Goal: Contribute content: Add original content to the website for others to see

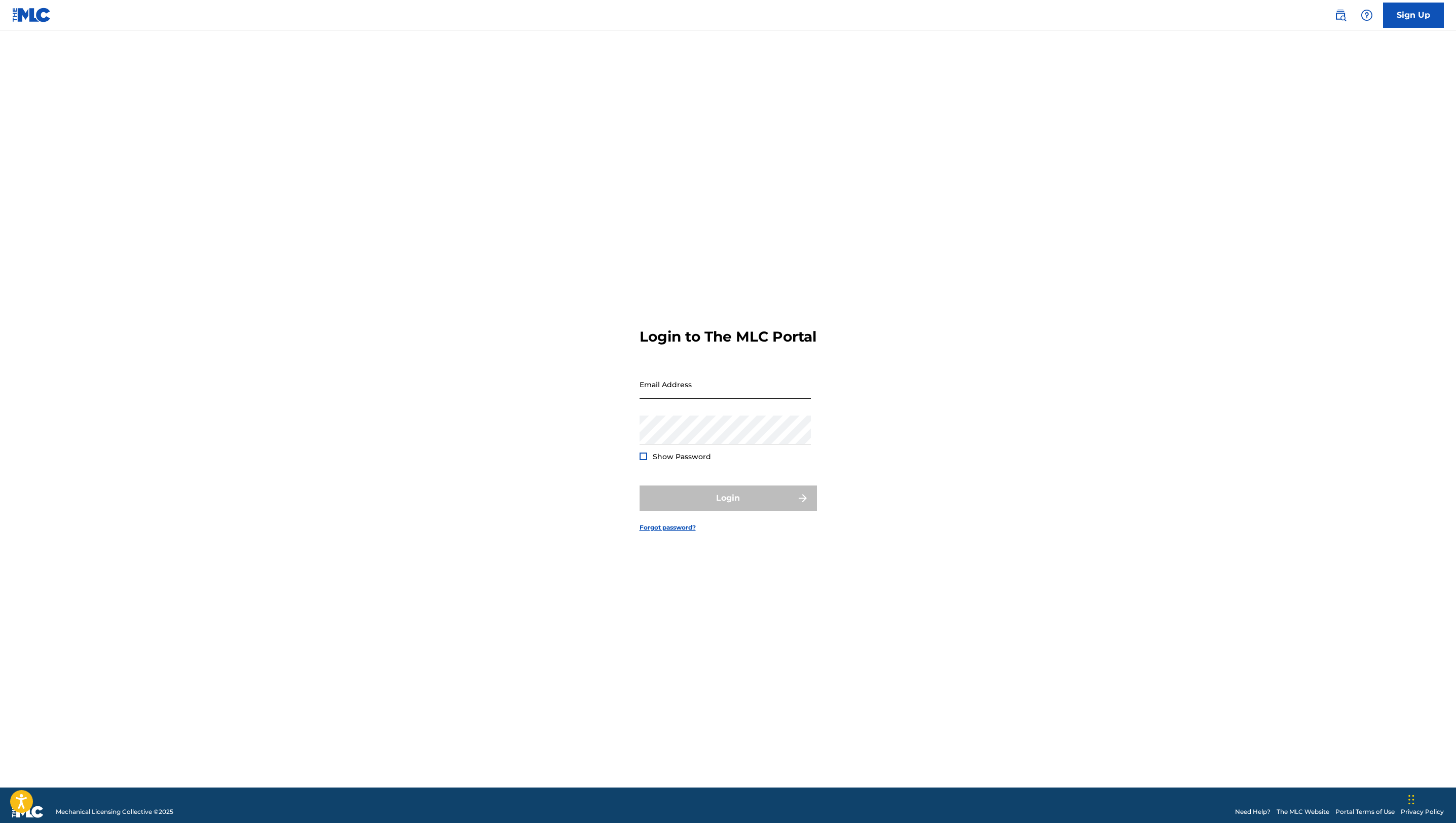
click at [703, 396] on input "Email Address" at bounding box center [725, 384] width 171 height 29
type input "[PERSON_NAME][EMAIL_ADDRESS][DOMAIN_NAME]"
click at [736, 454] on div "Password Show Password" at bounding box center [725, 438] width 171 height 46
click at [640, 486] on button "Login" at bounding box center [729, 498] width 177 height 25
click at [695, 439] on input "Code" at bounding box center [725, 429] width 171 height 29
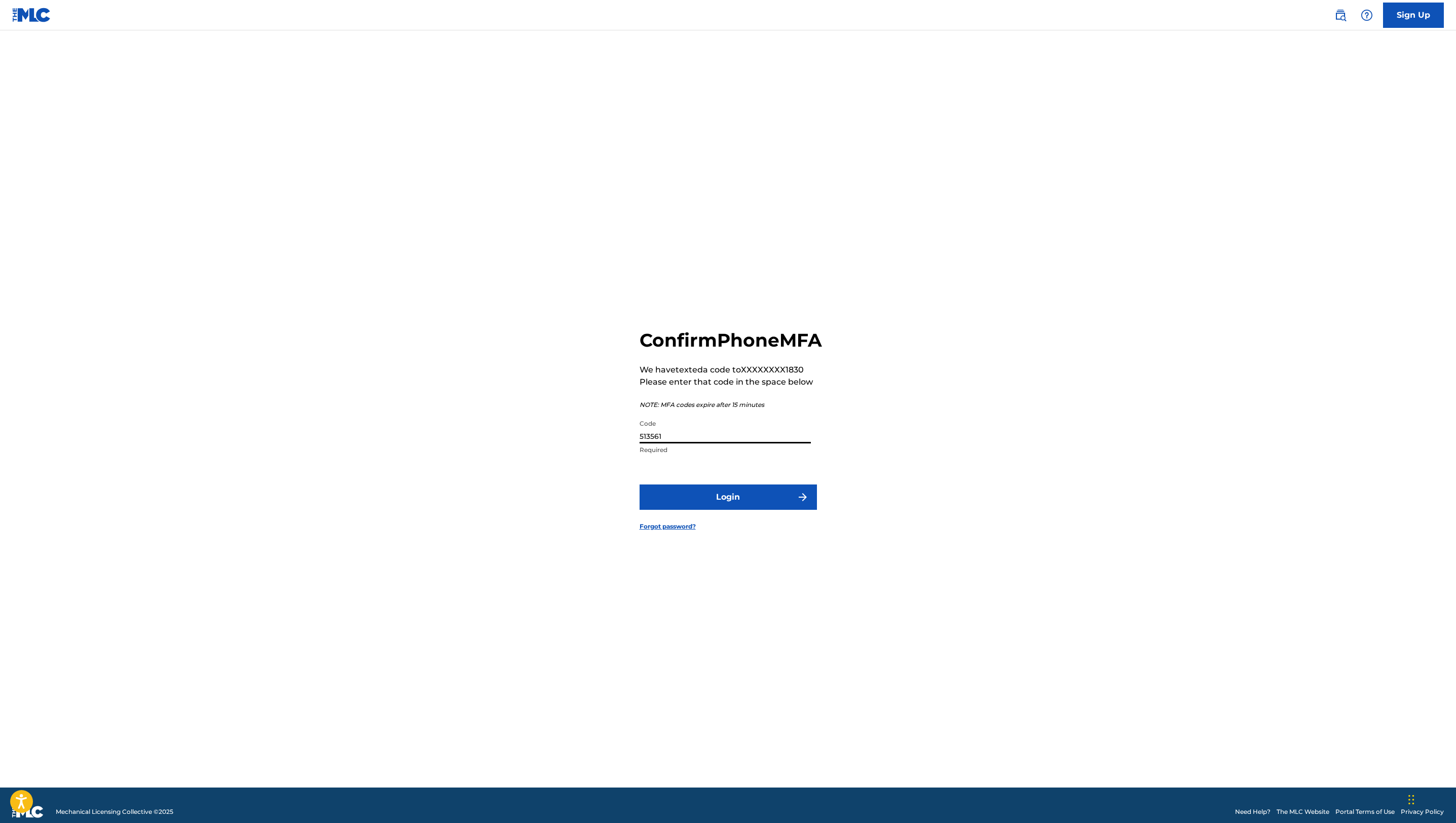
type input "513561"
click at [640, 484] on button "Login" at bounding box center [729, 497] width 177 height 25
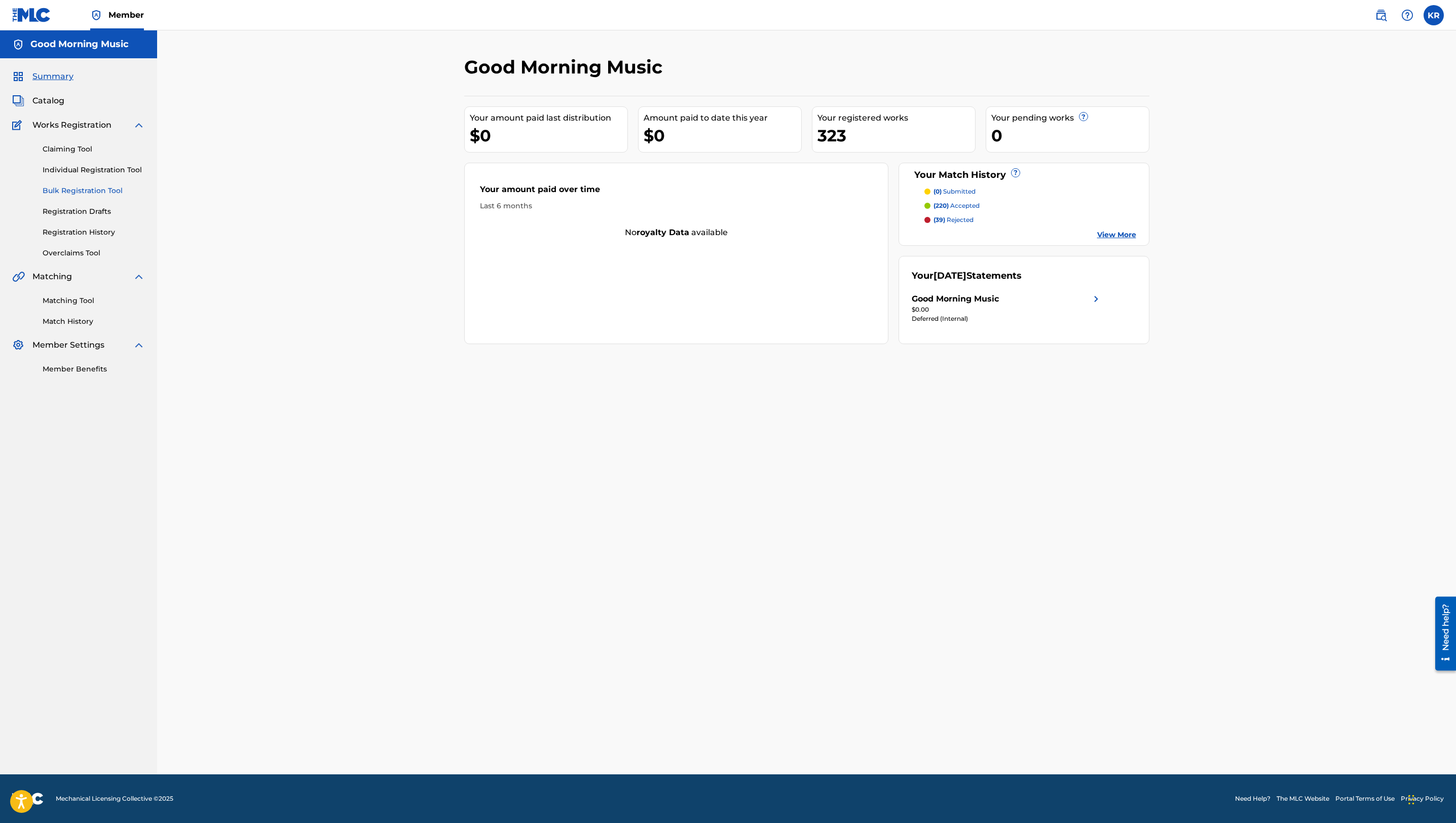
click at [105, 189] on link "Bulk Registration Tool" at bounding box center [93, 190] width 102 height 11
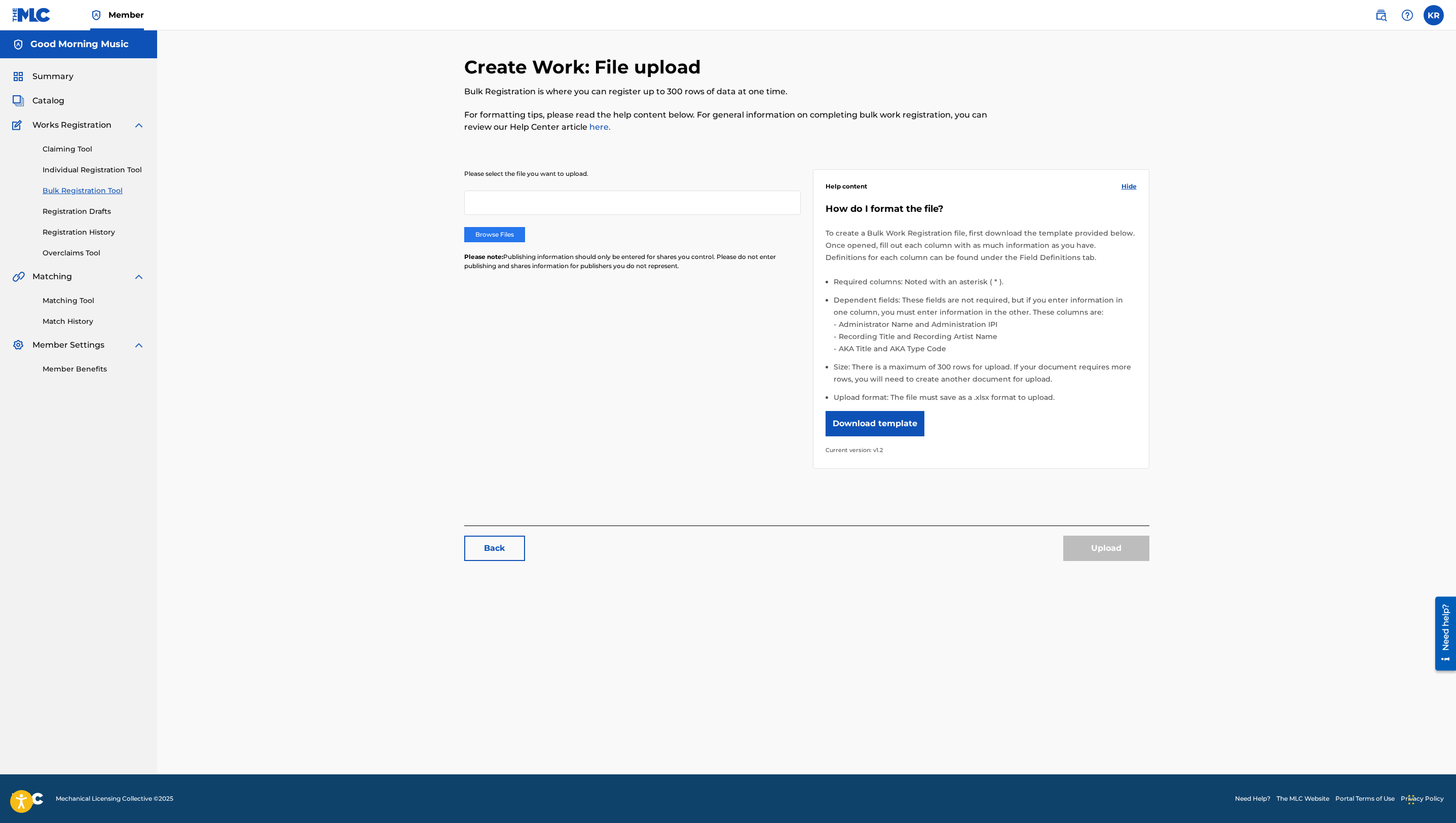
click at [501, 228] on label "Browse Files" at bounding box center [495, 235] width 61 height 15
click at [0, 0] on input "Browse Files" at bounding box center [0, 0] width 0 height 0
click at [1078, 552] on button "Upload" at bounding box center [1106, 548] width 86 height 25
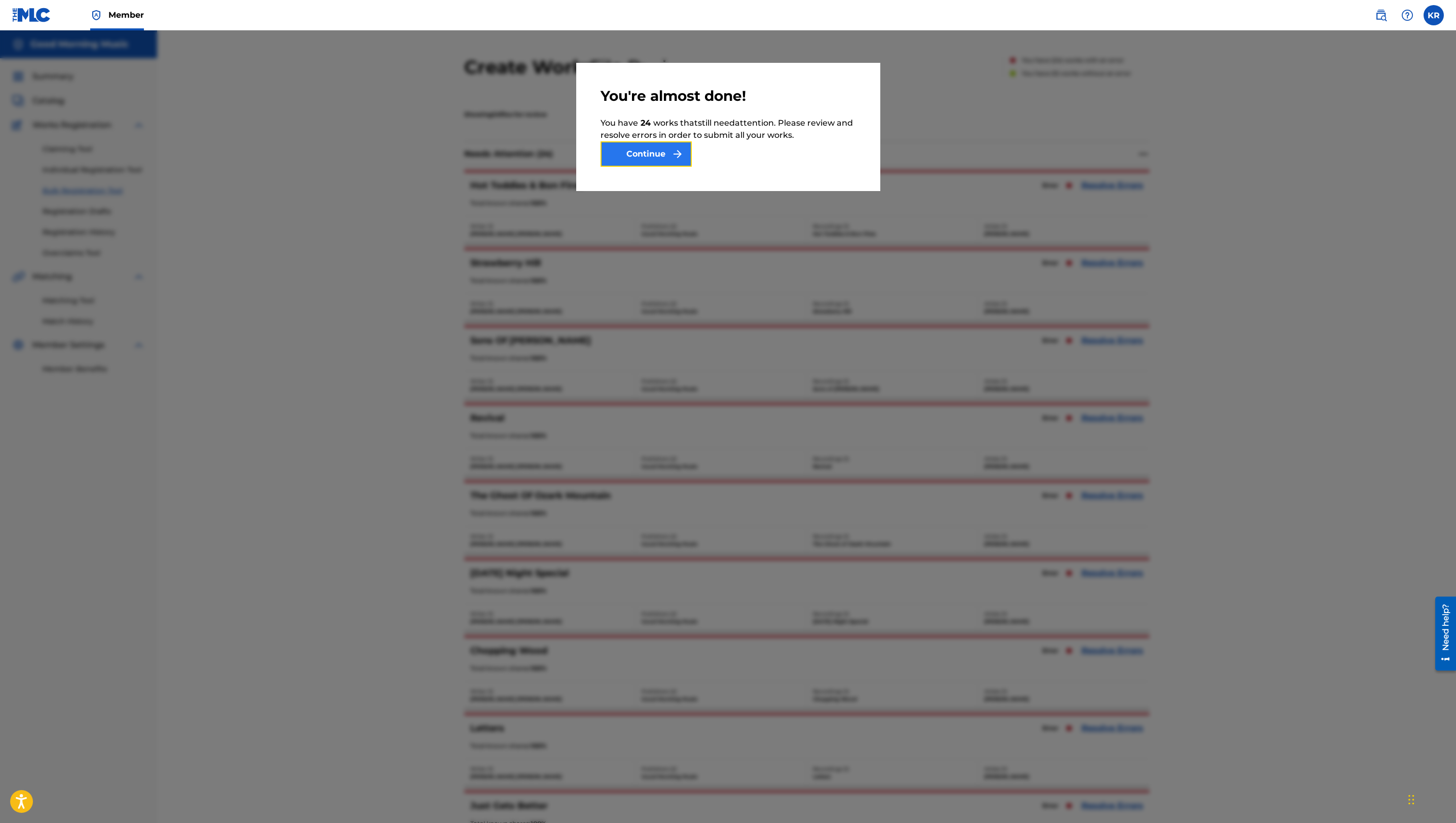
click at [661, 151] on button "Continue" at bounding box center [646, 154] width 91 height 25
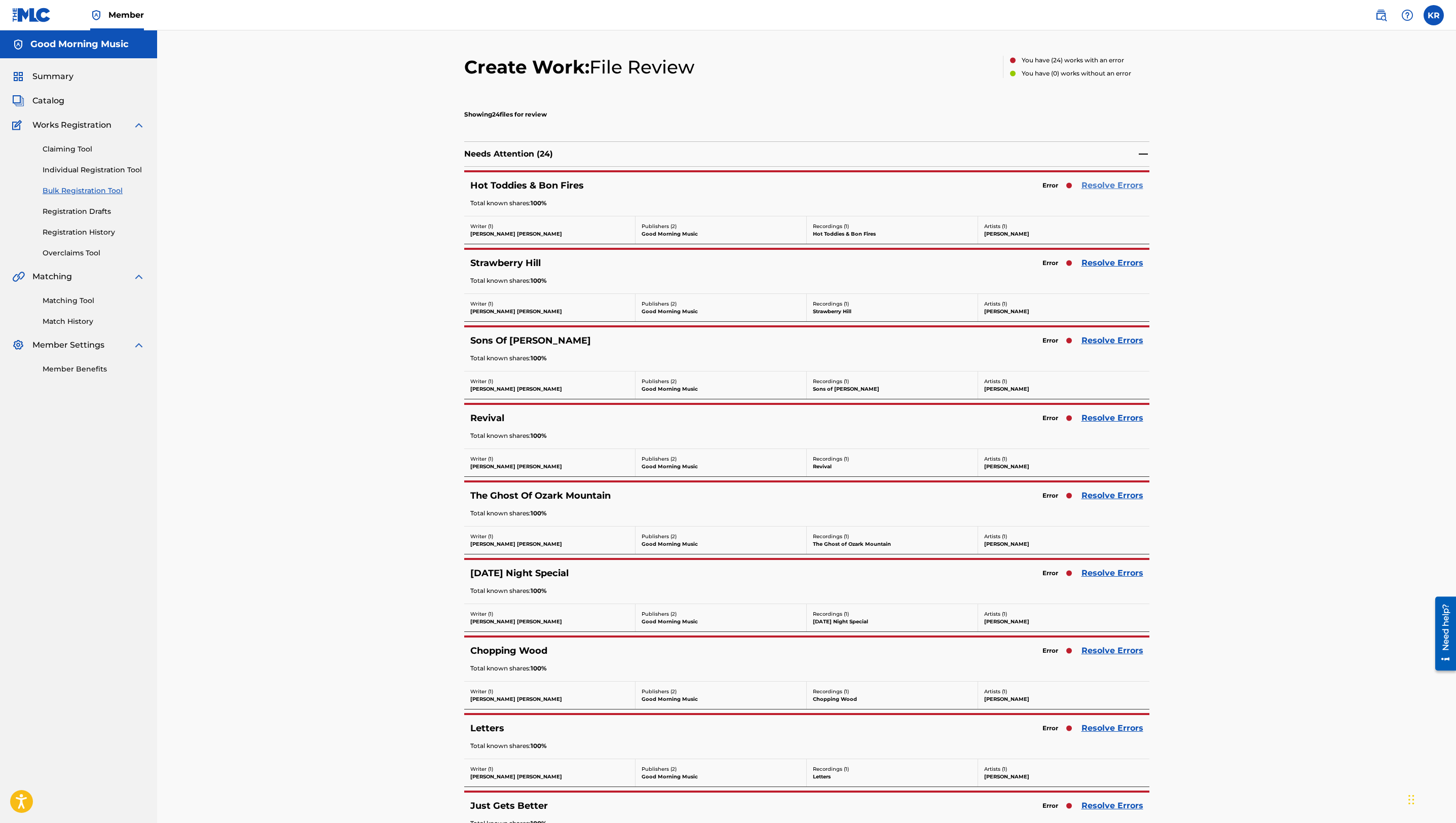
click at [1103, 187] on link "Resolve Errors" at bounding box center [1112, 185] width 62 height 12
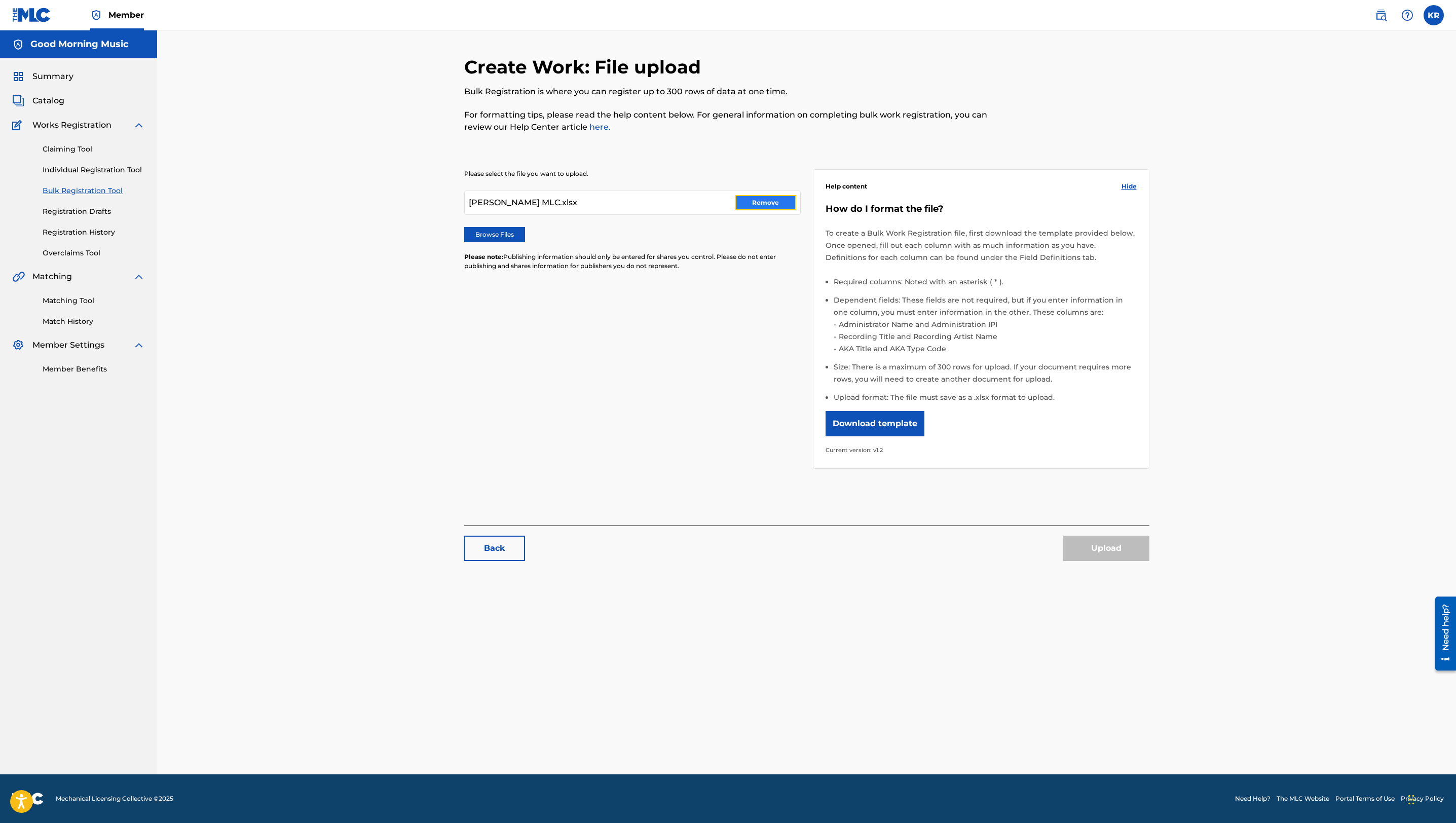
click at [783, 200] on button "Remove" at bounding box center [766, 202] width 61 height 15
click at [504, 240] on label "Browse Files" at bounding box center [495, 235] width 61 height 15
click at [0, 0] on input "Browse Files" at bounding box center [0, 0] width 0 height 0
click at [1094, 551] on button "Upload" at bounding box center [1106, 548] width 86 height 25
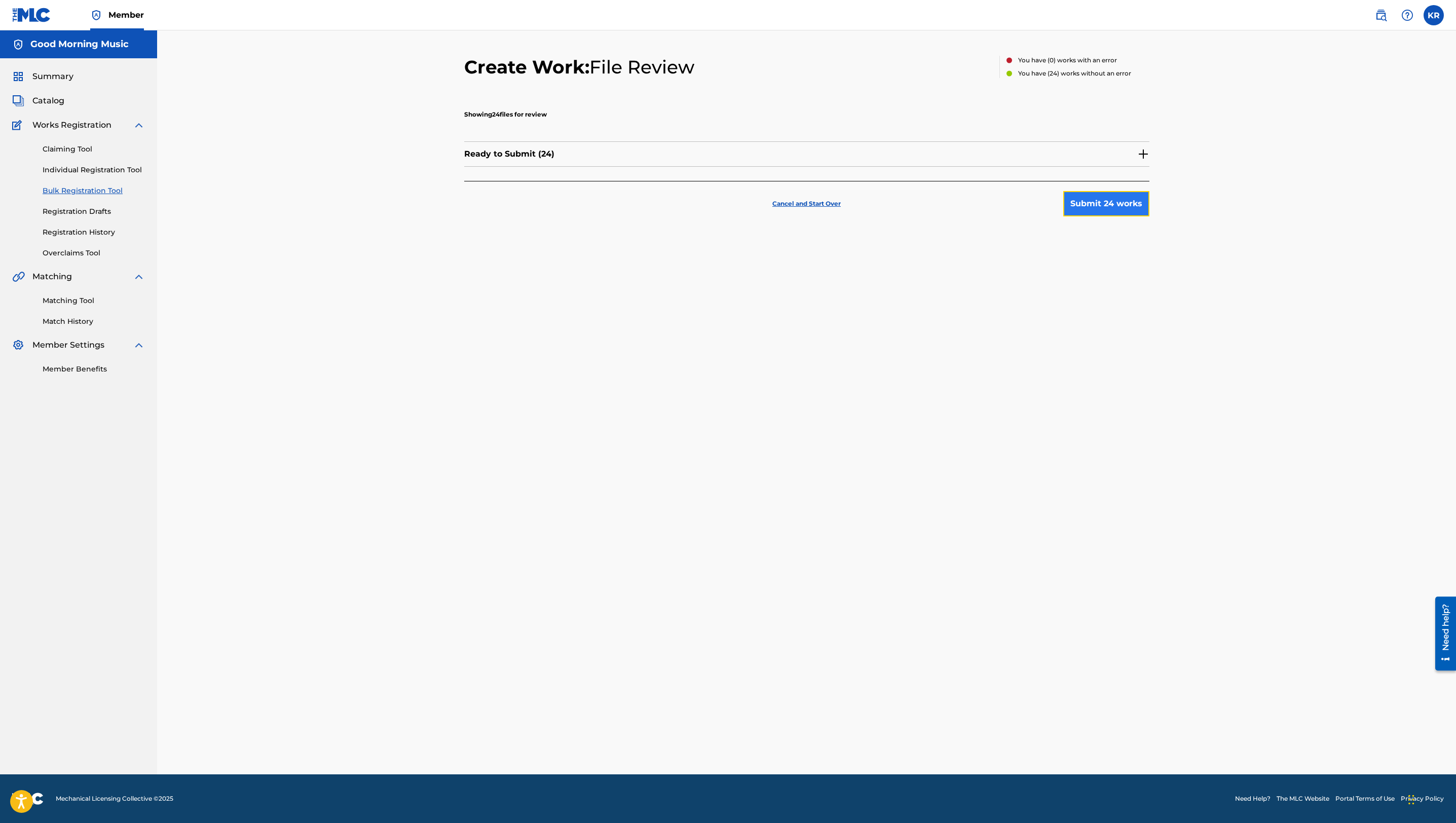
click at [1108, 206] on button "Submit 24 works" at bounding box center [1106, 203] width 86 height 25
